Goal: Register for event/course

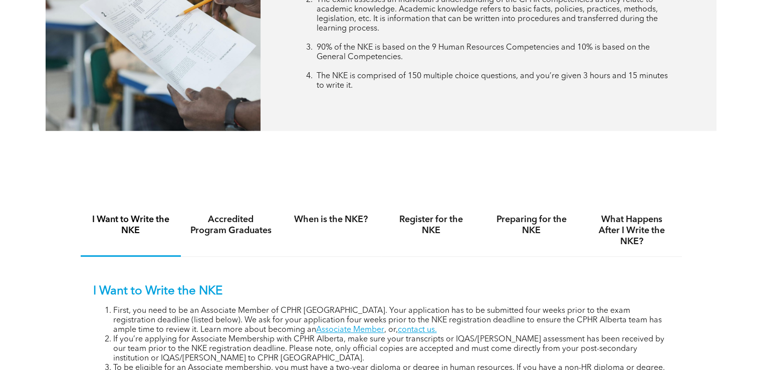
scroll to position [651, 0]
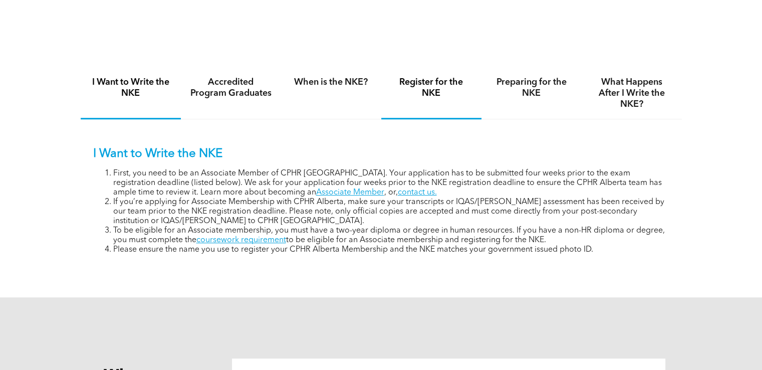
click at [441, 94] on h4 "Register for the NKE" at bounding box center [431, 88] width 82 height 22
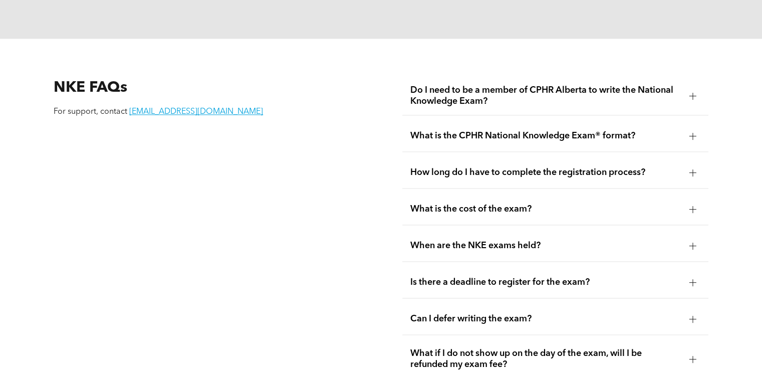
scroll to position [1403, 0]
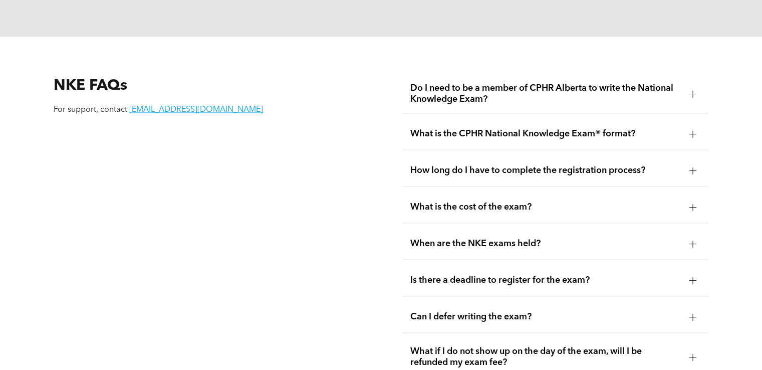
click at [677, 155] on div "How long do I have to complete the registration process?" at bounding box center [555, 171] width 306 height 32
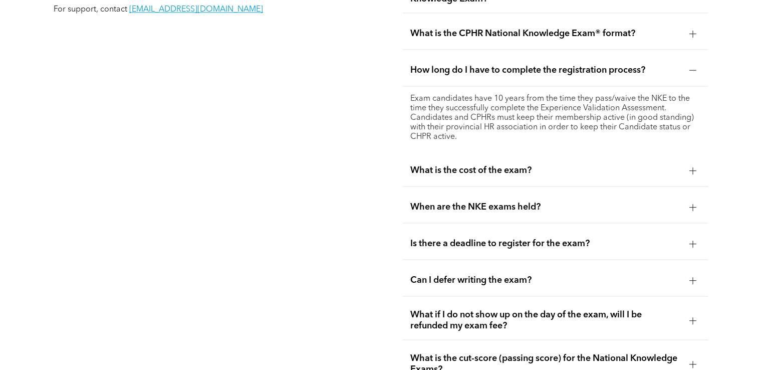
scroll to position [1553, 0]
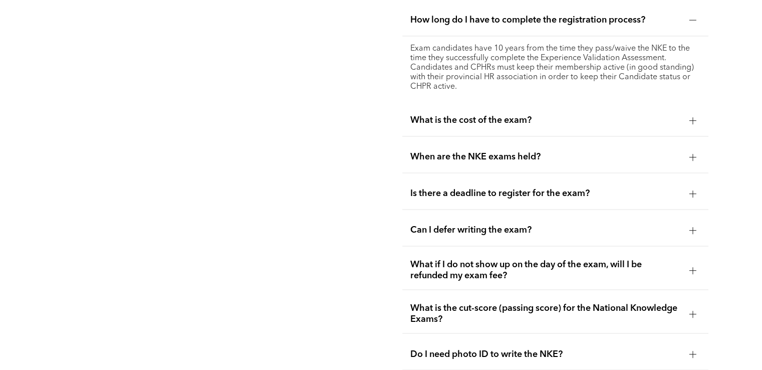
click at [677, 154] on div "When are the NKE exams held?" at bounding box center [555, 157] width 306 height 32
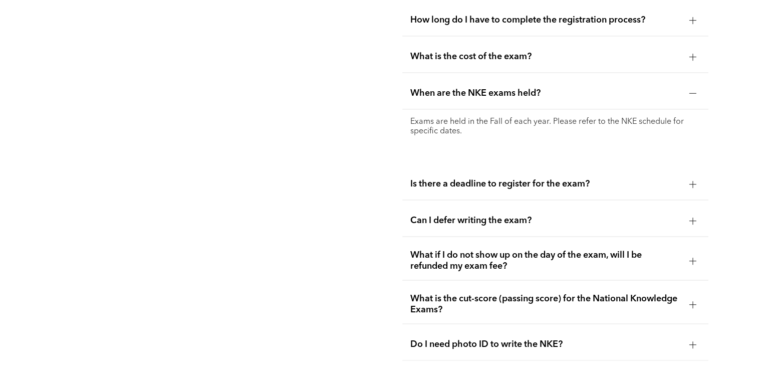
click at [677, 179] on div "Is there a deadline to register for the exam?" at bounding box center [555, 184] width 306 height 32
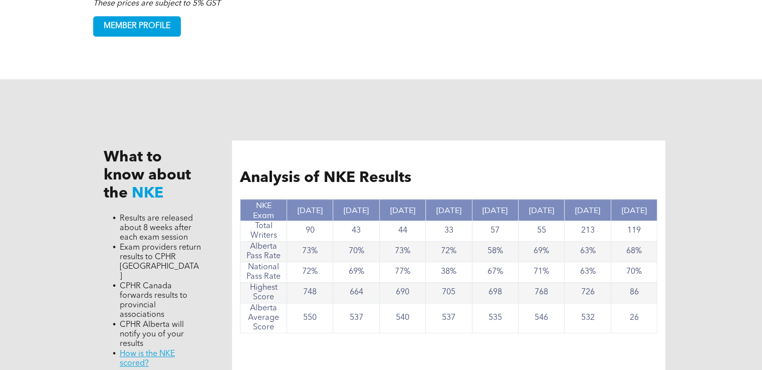
scroll to position [651, 0]
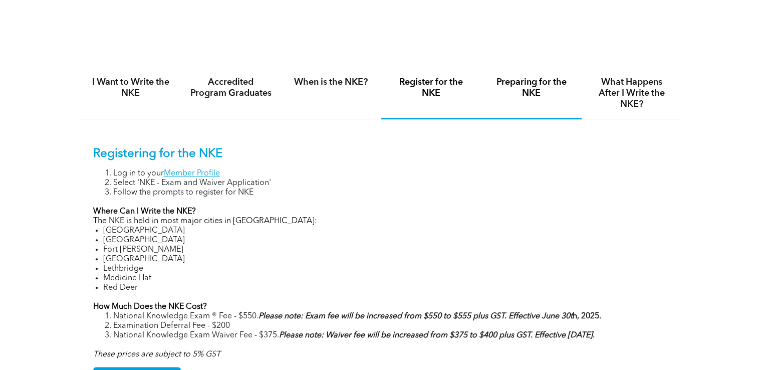
click at [551, 106] on div "Preparing for the NKE" at bounding box center [532, 94] width 100 height 52
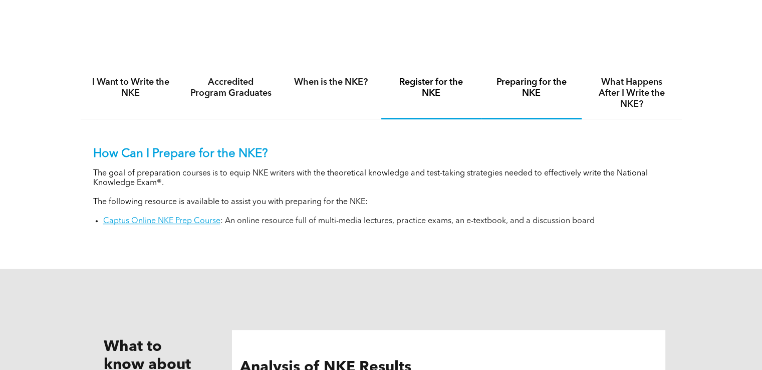
click at [405, 101] on div "Register for the NKE" at bounding box center [431, 94] width 100 height 52
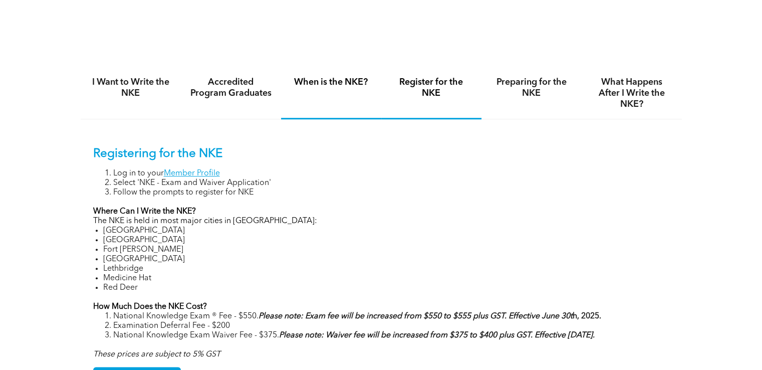
click at [333, 104] on div "When is the NKE?" at bounding box center [331, 94] width 100 height 52
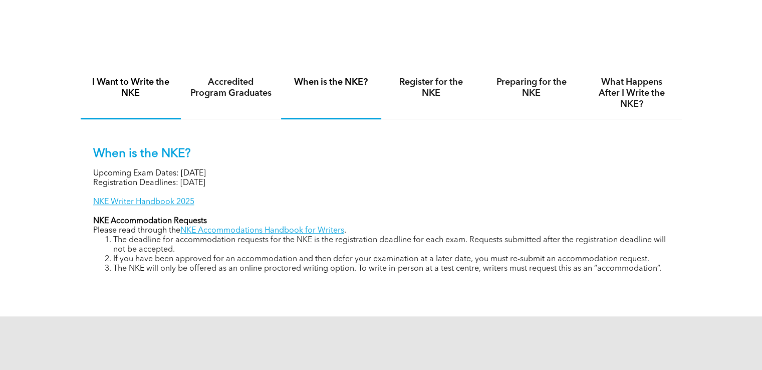
click at [127, 95] on h4 "I Want to Write the NKE" at bounding box center [131, 88] width 82 height 22
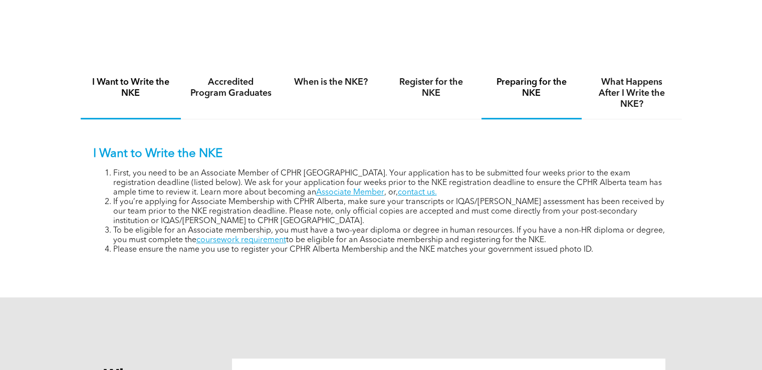
click at [546, 94] on h4 "Preparing for the NKE" at bounding box center [532, 88] width 82 height 22
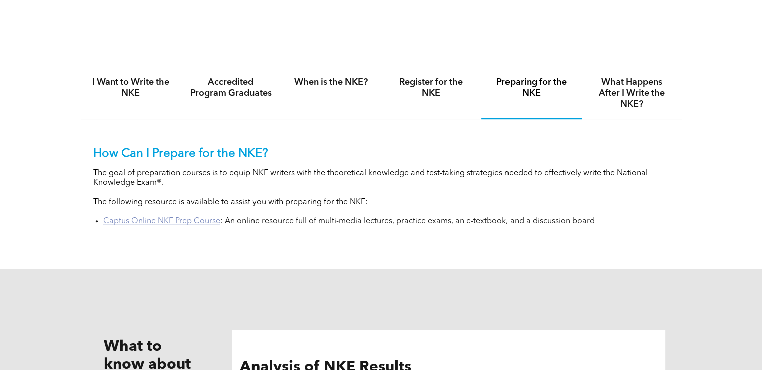
click at [209, 222] on link "Captus Online NKE Prep Course" at bounding box center [161, 221] width 117 height 8
